Goal: Use online tool/utility: Utilize a website feature to perform a specific function

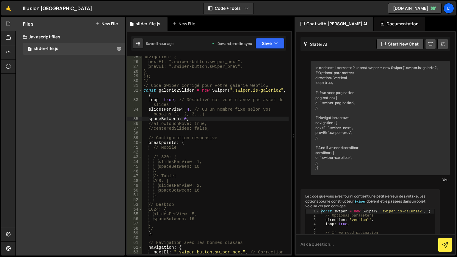
scroll to position [311, 0]
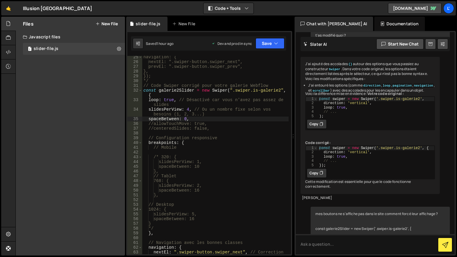
click at [187, 110] on div "navigation: { nextEl: ".swiper-button.swiper_next", prevEl: ".swiper-button.swi…" at bounding box center [215, 161] width 147 height 213
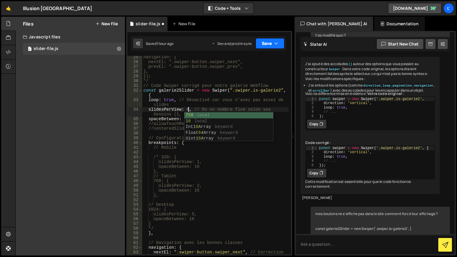
click at [277, 45] on icon "button" at bounding box center [276, 44] width 4 height 6
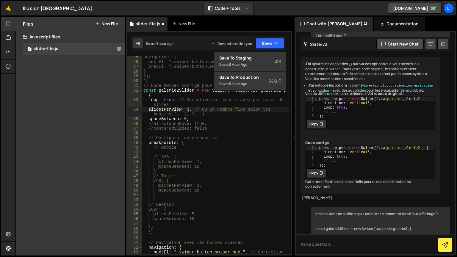
scroll to position [0, 2]
click at [183, 120] on div "navigation: { nextEl: ".swiper-button.swiper_next", prevEl: ".swiper-button.swi…" at bounding box center [215, 161] width 147 height 213
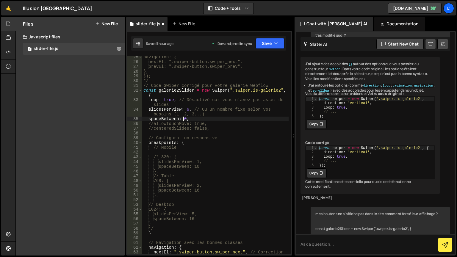
click at [183, 120] on div "navigation: { nextEl: ".swiper-button.swiper_next", prevEl: ".swiper-button.swi…" at bounding box center [215, 161] width 147 height 213
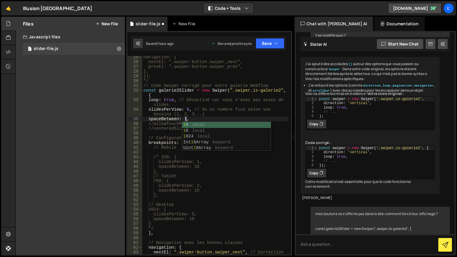
scroll to position [0, 3]
drag, startPoint x: 208, startPoint y: 177, endPoint x: 214, endPoint y: 145, distance: 32.3
click at [208, 177] on div "navigation: { nextEl: ".swiper-button.swiper_next", prevEl: ".swiper-button.swi…" at bounding box center [215, 161] width 147 height 213
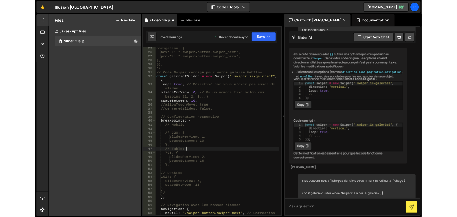
scroll to position [0, 2]
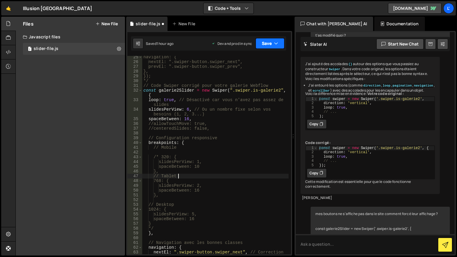
click at [264, 48] on button "Save" at bounding box center [270, 43] width 29 height 11
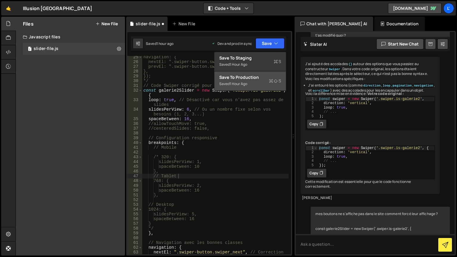
click at [258, 83] on div "Saved 1 hour ago" at bounding box center [251, 83] width 62 height 7
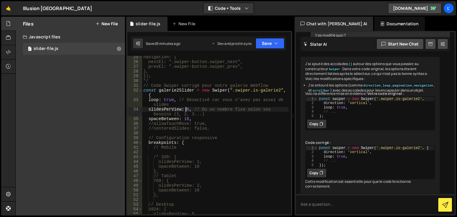
click at [187, 109] on div "navigation: { nextEl: ".swiper-button.swiper_next", prevEl: ".swiper-button.swi…" at bounding box center [215, 139] width 147 height 168
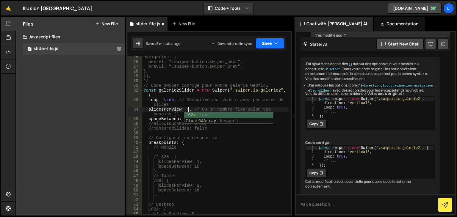
click at [268, 39] on button "Save" at bounding box center [270, 43] width 29 height 11
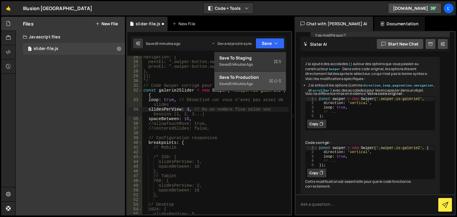
click at [252, 89] on button "Save to Production S Saved 5 minutes ago" at bounding box center [250, 80] width 71 height 19
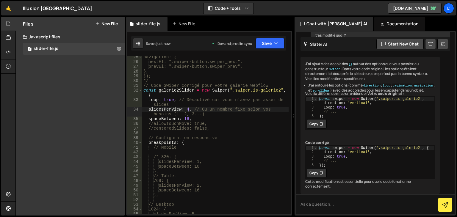
scroll to position [0, 3]
click at [186, 119] on div "navigation: { nextEl: ".swiper-button.swiper_next", prevEl: ".swiper-button.swi…" at bounding box center [215, 139] width 147 height 168
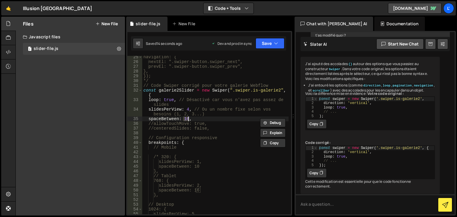
scroll to position [0, 2]
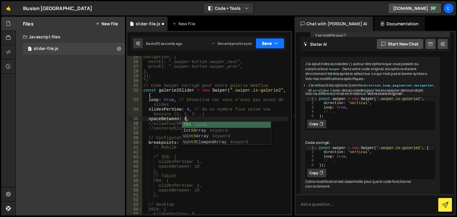
click at [279, 43] on button "Save" at bounding box center [270, 43] width 29 height 11
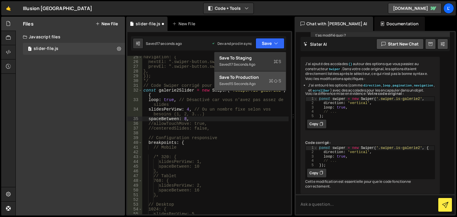
click at [252, 79] on div "Save to Production S" at bounding box center [251, 77] width 62 height 6
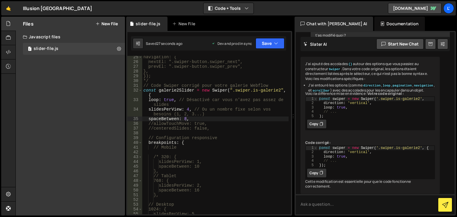
click at [187, 109] on div "navigation: { nextEl: ".swiper-button.swiper_next", prevEl: ".swiper-button.swi…" at bounding box center [215, 139] width 147 height 168
type textarea "slidesPerView: 5, // Ou un nombre fixe selon vos besoins (1, 2, 3...)"
click at [268, 45] on button "Save" at bounding box center [270, 43] width 29 height 11
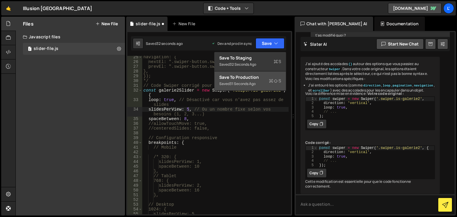
click at [263, 84] on div "Saved 31 seconds ago" at bounding box center [251, 83] width 62 height 7
